Goal: Information Seeking & Learning: Learn about a topic

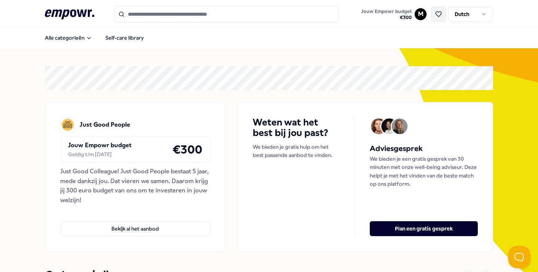
click at [432, 15] on button at bounding box center [438, 14] width 15 height 15
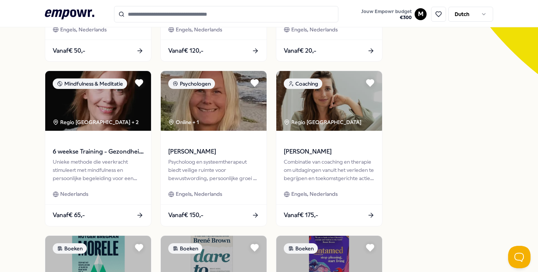
scroll to position [196, 0]
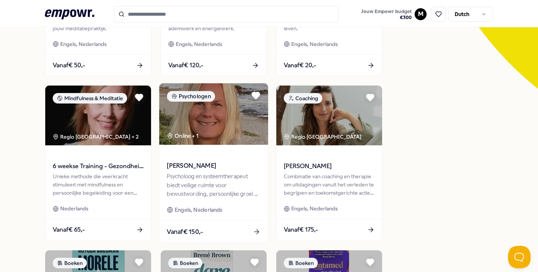
click at [209, 160] on div "[PERSON_NAME]" at bounding box center [213, 161] width 93 height 20
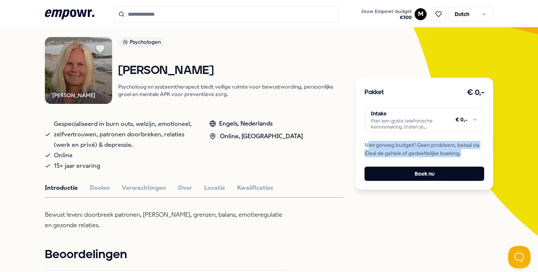
drag, startPoint x: 464, startPoint y: 151, endPoint x: 366, endPoint y: 142, distance: 98.4
click at [367, 142] on span "Niet genoeg budget? Geen probleem, betaal via iDeal de gehele of gedeeltelijke …" at bounding box center [425, 149] width 120 height 17
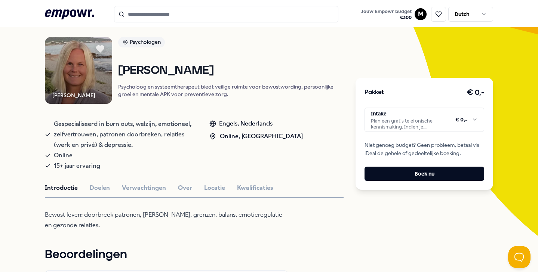
click at [360, 141] on div "Pakket € 0,- Intake Plan een gratis telefonische kennismaking. Indien je kennis…" at bounding box center [425, 134] width 138 height 112
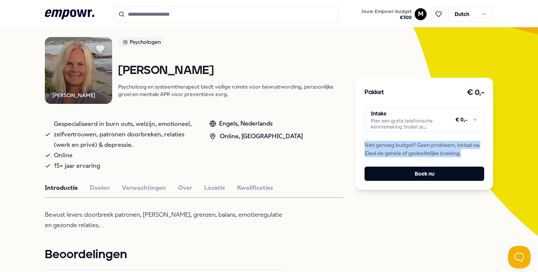
drag, startPoint x: 364, startPoint y: 142, endPoint x: 466, endPoint y: 154, distance: 102.8
click at [466, 154] on div "Pakket € 0,- Intake Plan een gratis telefonische kennismaking. Indien je kennis…" at bounding box center [425, 134] width 138 height 112
click at [456, 109] on html ".empowr-logo_svg__cls-1{fill:#03032f} Jouw Empowr budget € 300 M Dutch Alle cat…" at bounding box center [269, 136] width 538 height 272
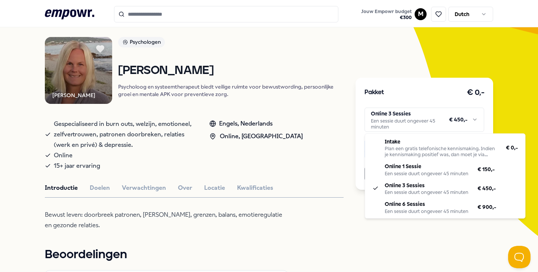
click at [458, 116] on html ".empowr-logo_svg__cls-1{fill:#03032f} Jouw Empowr budget € 300 M Dutch Alle cat…" at bounding box center [269, 136] width 538 height 272
click at [27, 93] on html ".empowr-logo_svg__cls-1{fill:#03032f} Jouw Empowr budget € 300 M Dutch Alle cat…" at bounding box center [269, 136] width 538 height 272
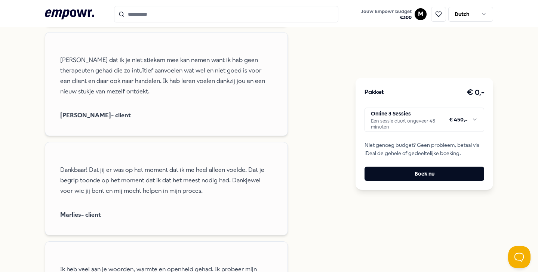
scroll to position [35, 0]
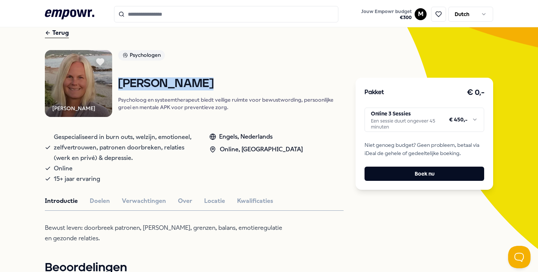
drag, startPoint x: 199, startPoint y: 81, endPoint x: 119, endPoint y: 82, distance: 79.6
click at [119, 82] on h1 "[PERSON_NAME]" at bounding box center [231, 83] width 226 height 13
copy h1 "[PERSON_NAME]"
